Goal: Find contact information: Find contact information

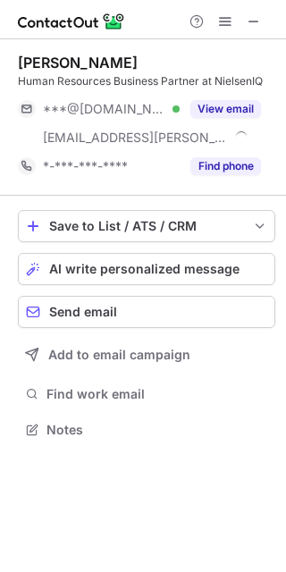
scroll to position [417, 286]
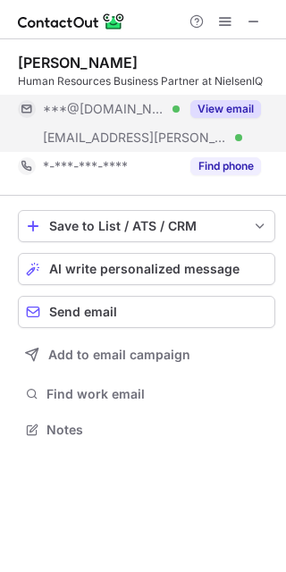
click at [231, 109] on button "View email" at bounding box center [225, 109] width 71 height 18
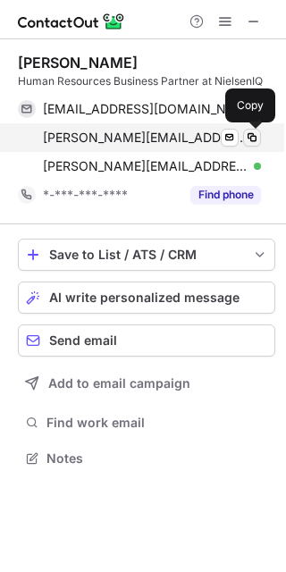
click at [252, 136] on span at bounding box center [252, 137] width 14 height 14
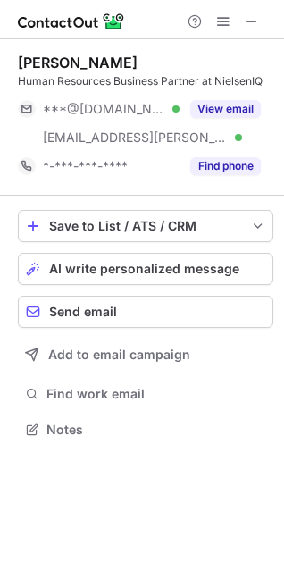
scroll to position [417, 284]
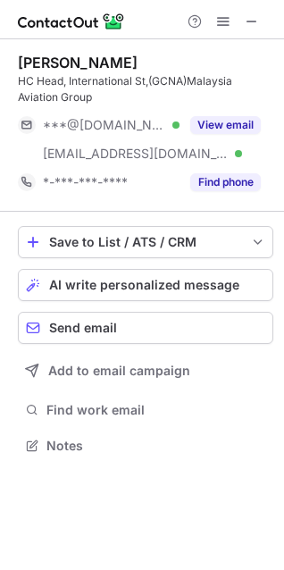
scroll to position [433, 284]
